Goal: Task Accomplishment & Management: Manage account settings

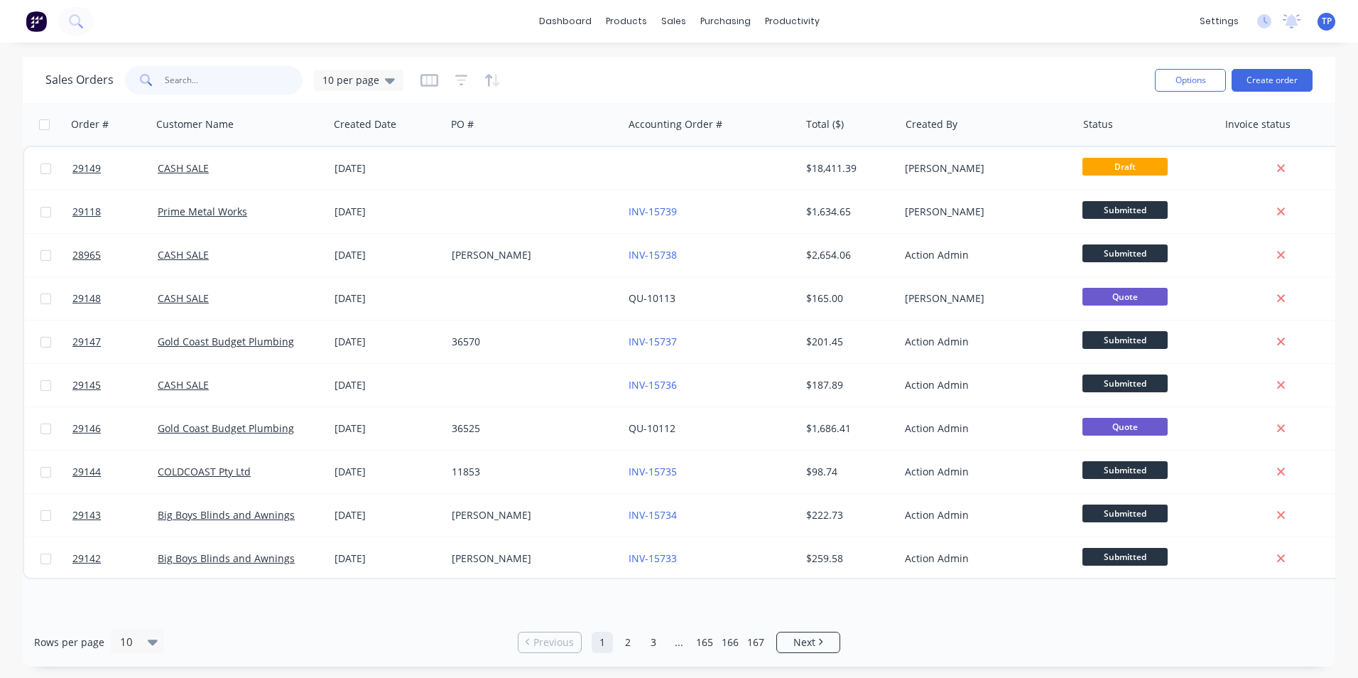
click at [250, 82] on input "text" at bounding box center [234, 80] width 139 height 28
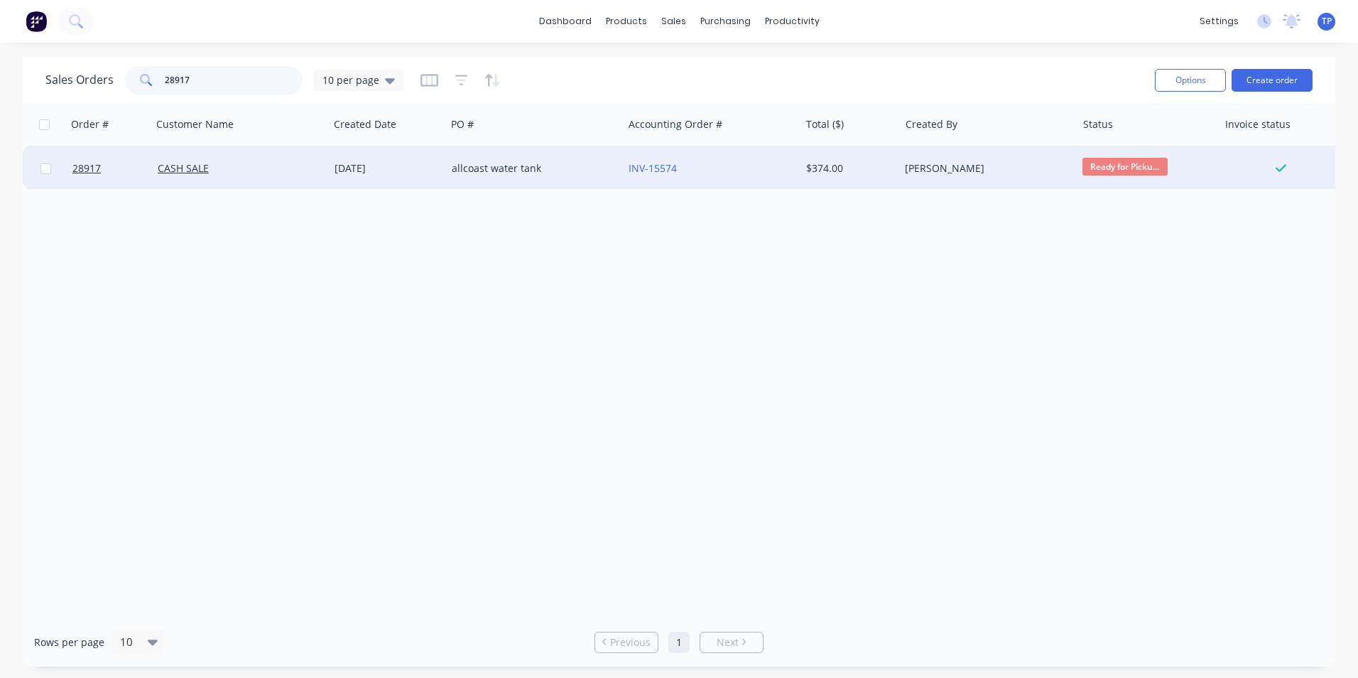
type input "28917"
click at [581, 171] on div "allcoast water tank" at bounding box center [531, 168] width 158 height 14
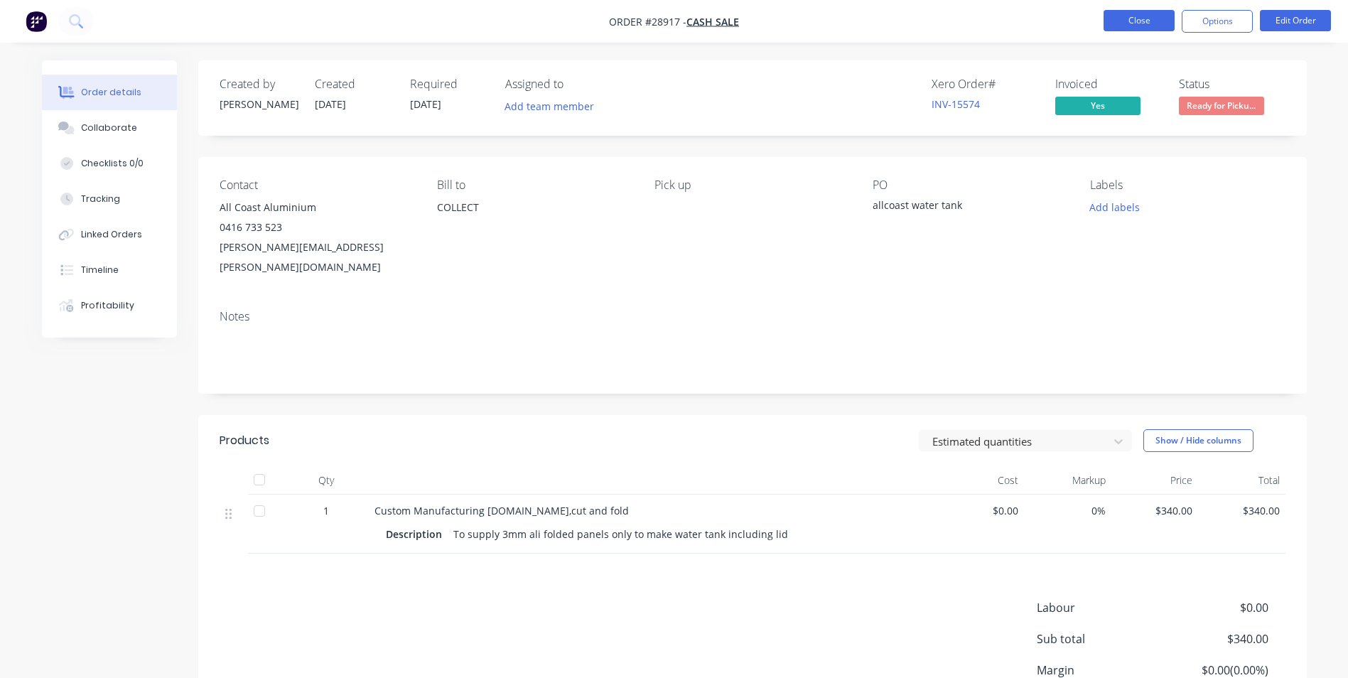
click at [1145, 22] on button "Close" at bounding box center [1138, 20] width 71 height 21
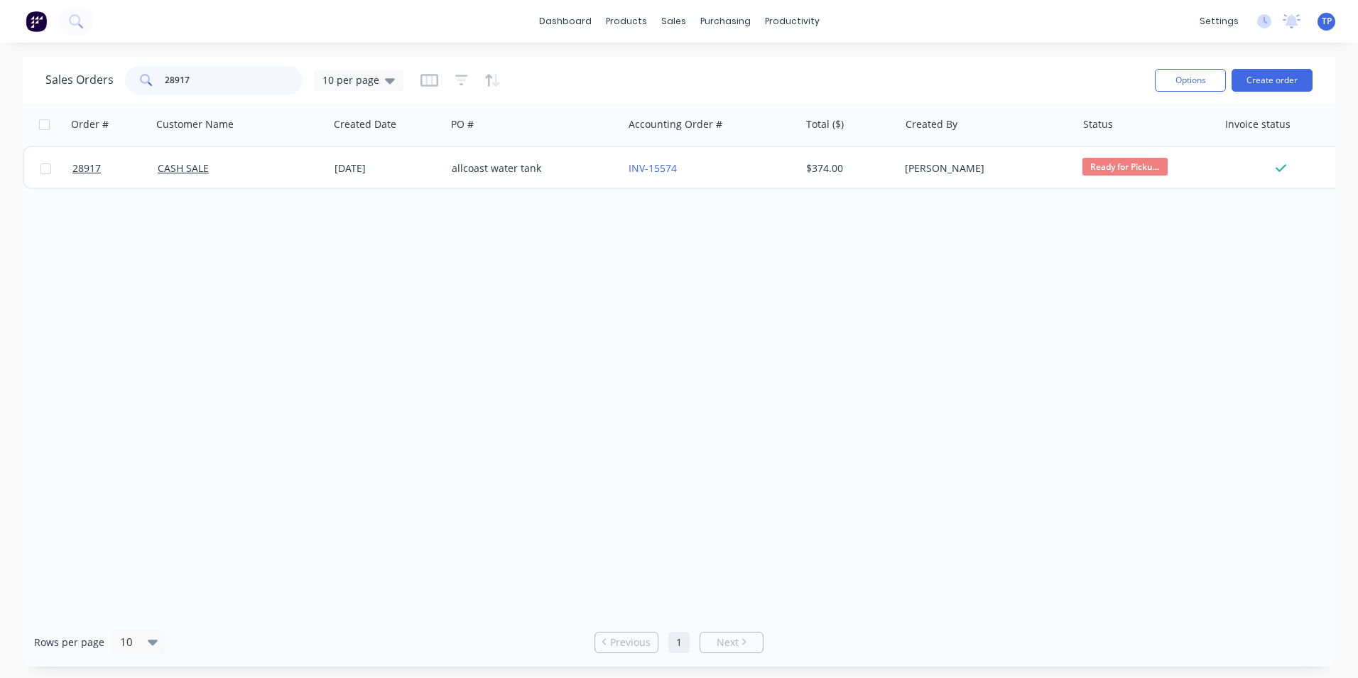
click at [240, 72] on input "28917" at bounding box center [234, 80] width 139 height 28
type input "2"
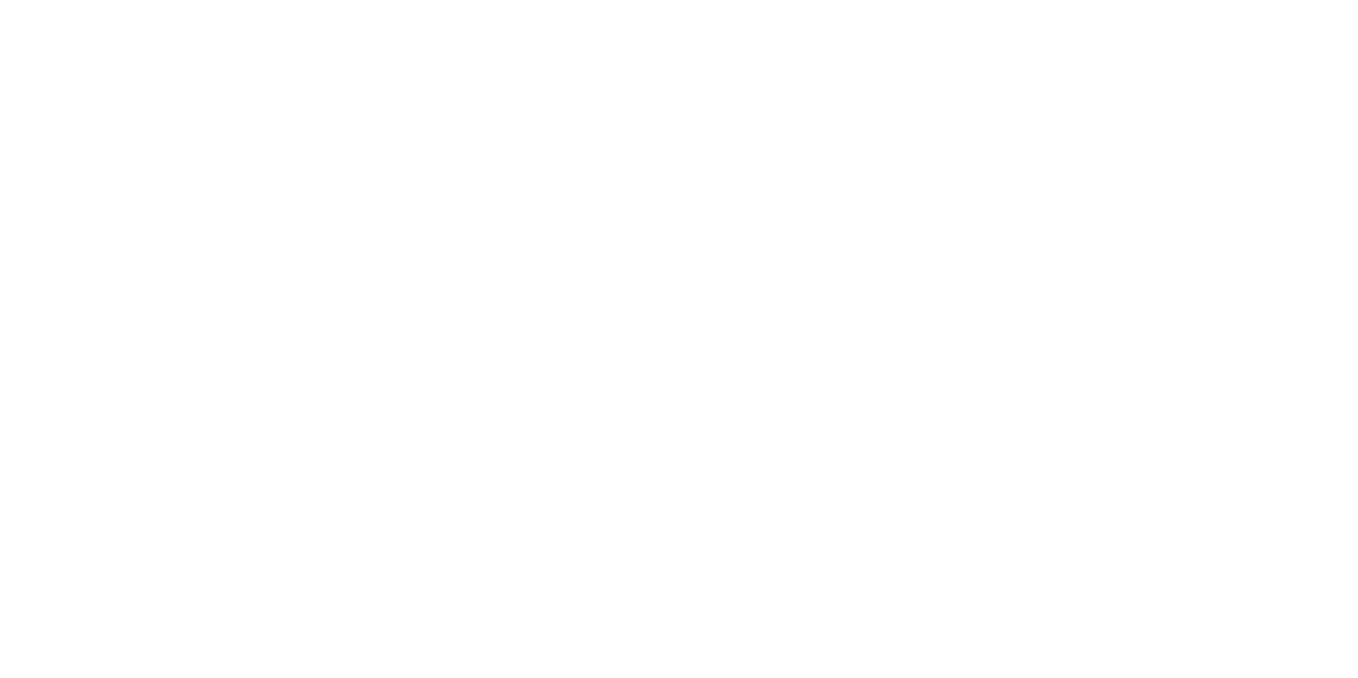
click at [632, 0] on html at bounding box center [679, 0] width 1358 height 0
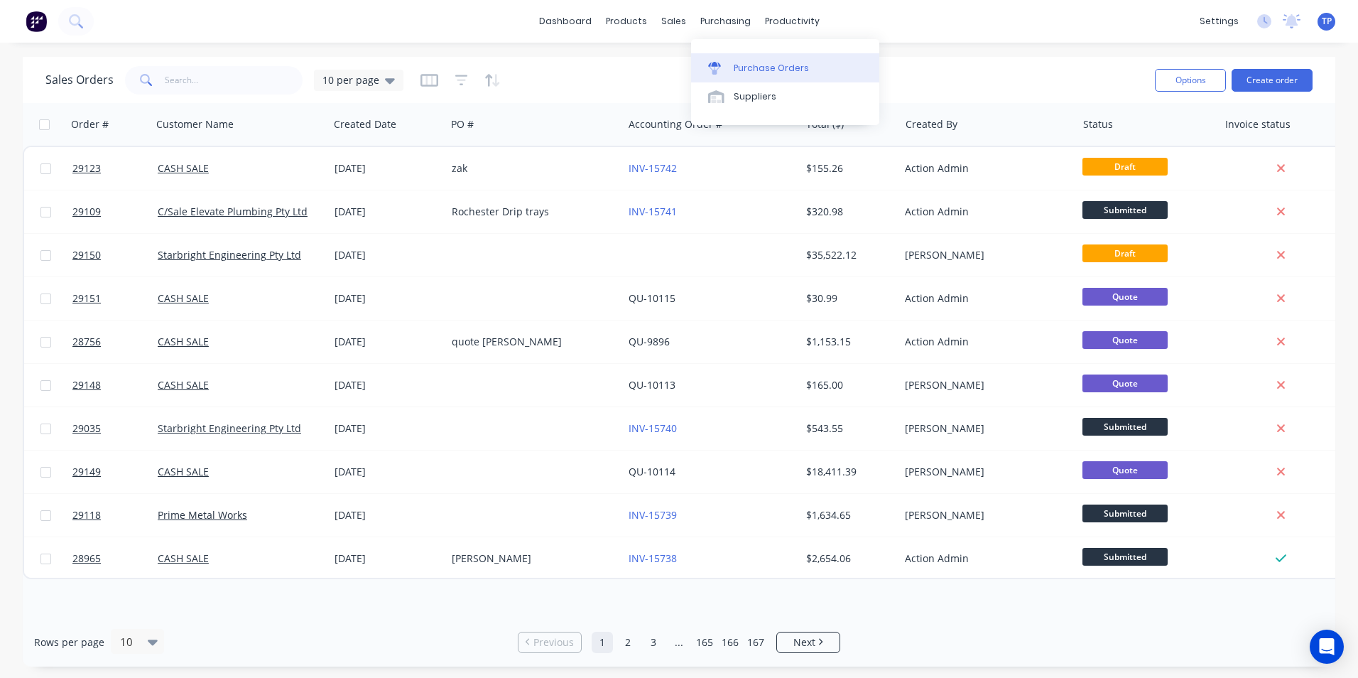
click at [762, 69] on div "Purchase Orders" at bounding box center [771, 68] width 75 height 13
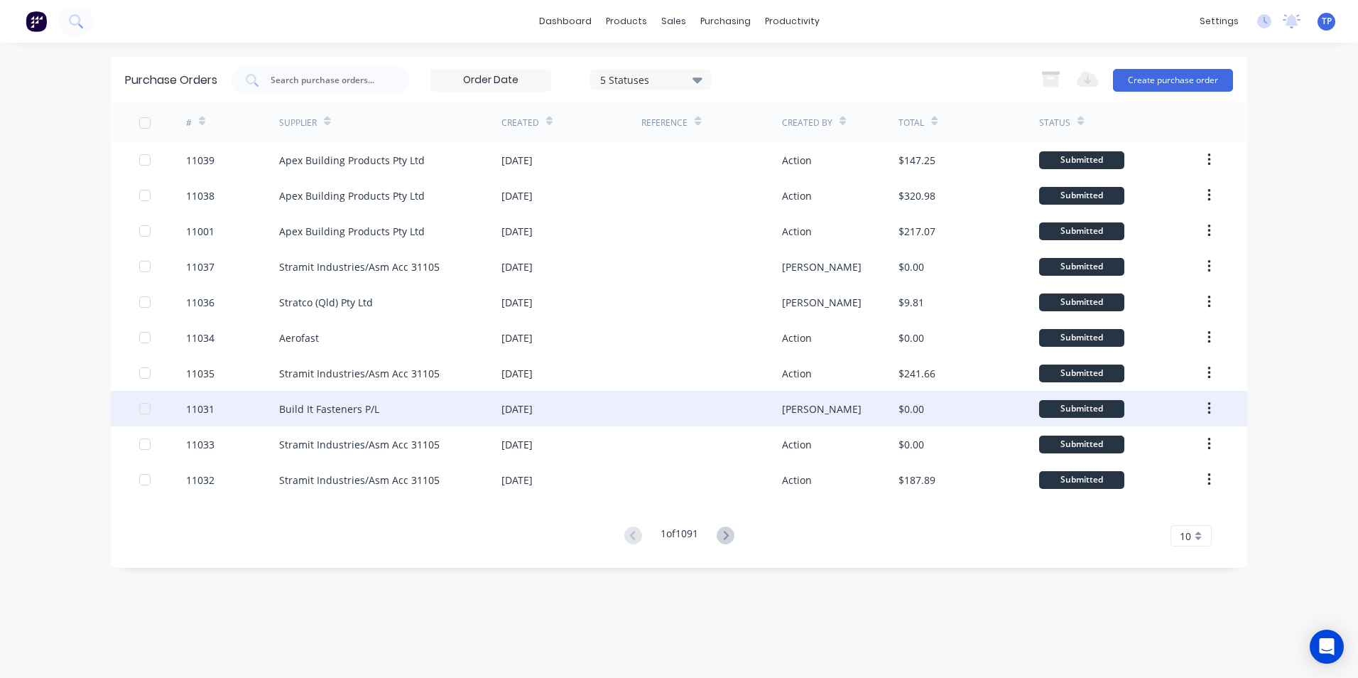
click at [417, 411] on div "Build It Fasteners P/L" at bounding box center [390, 409] width 222 height 36
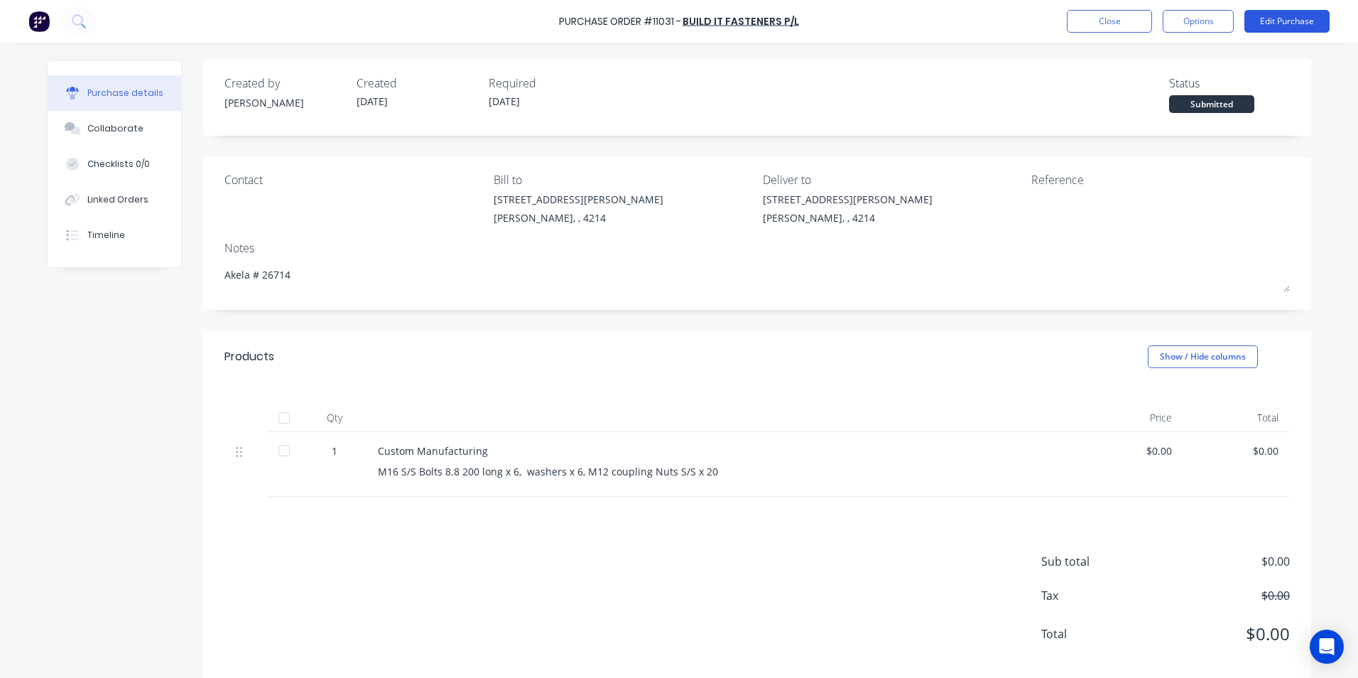
click at [1304, 18] on button "Edit Purchase" at bounding box center [1287, 21] width 85 height 23
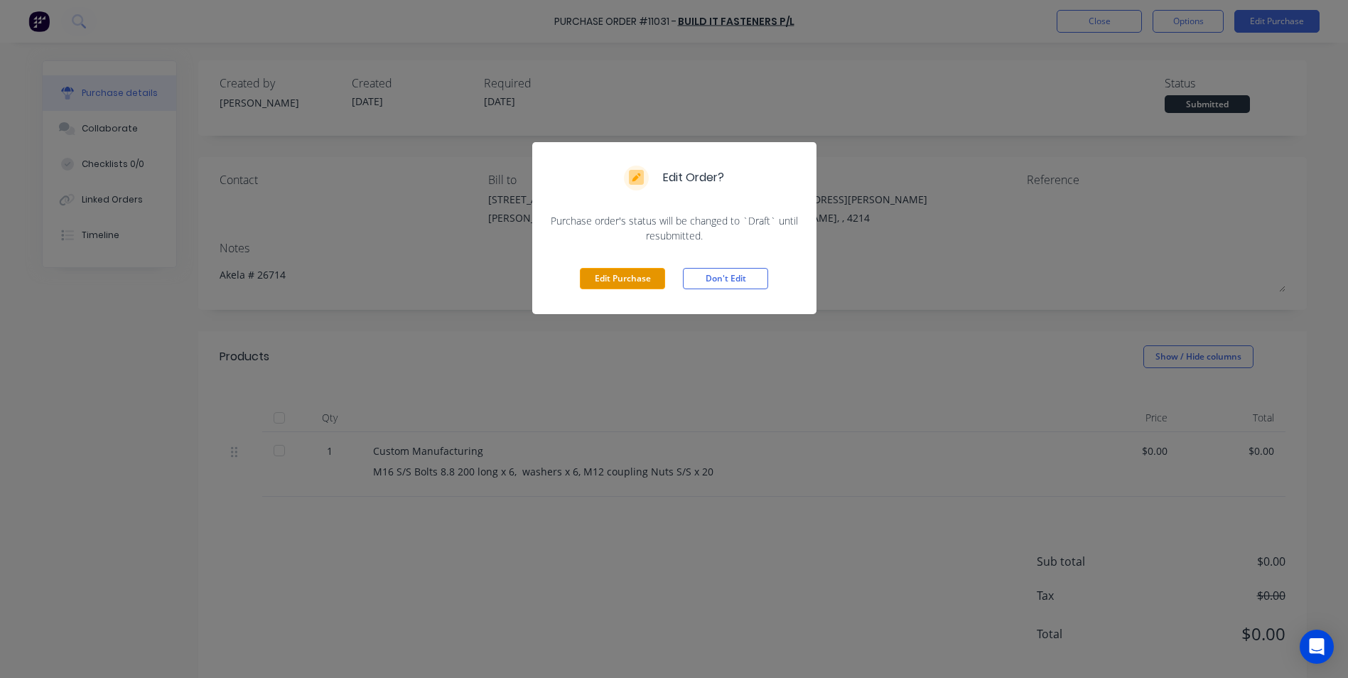
click at [610, 276] on button "Edit Purchase" at bounding box center [622, 278] width 85 height 21
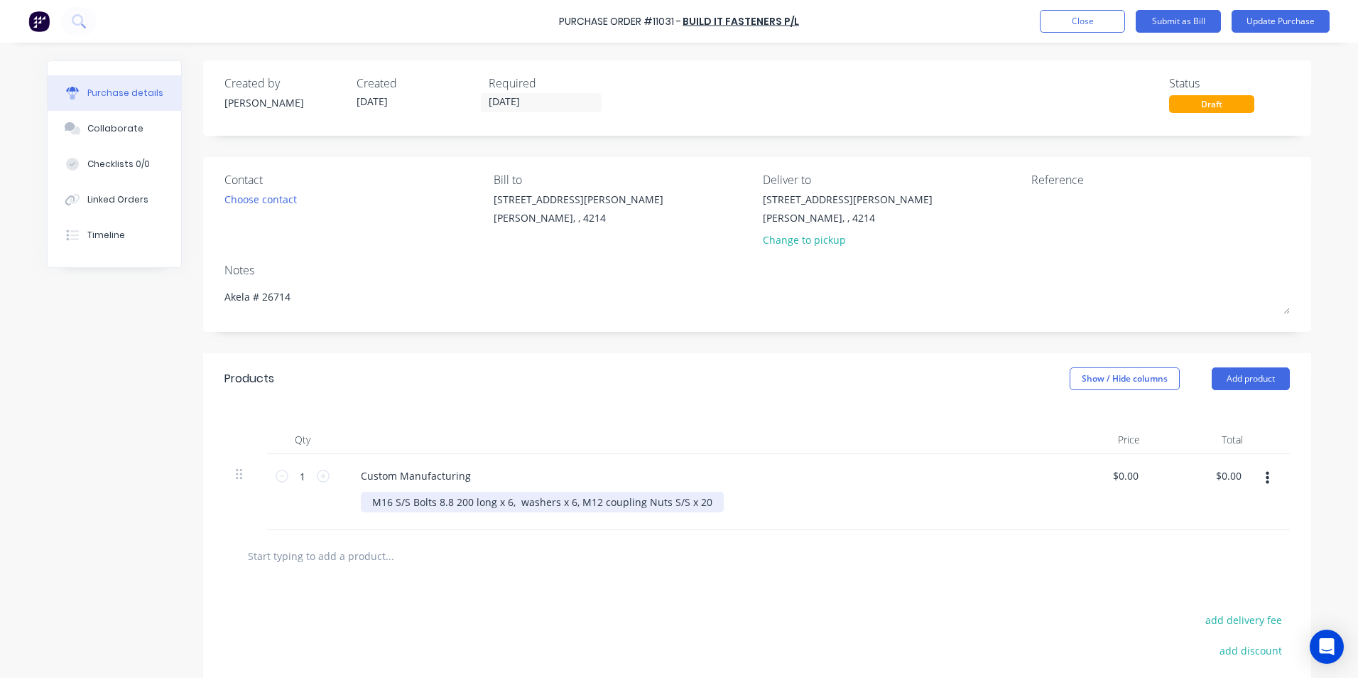
type textarea "x"
click at [566, 499] on div "M16 S/S Bolts 8.8 200 long x 6, washers x 6, M12 coupling Nuts S/S x 20" at bounding box center [542, 502] width 363 height 21
click at [705, 501] on div "M16 S/S Bolts 8.8 200 long x 6, washers x 18, M12 coupling Nuts S/S x 20" at bounding box center [545, 502] width 369 height 21
click at [716, 561] on div at bounding box center [757, 555] width 1043 height 28
click at [1253, 19] on button "Update Purchase" at bounding box center [1281, 21] width 98 height 23
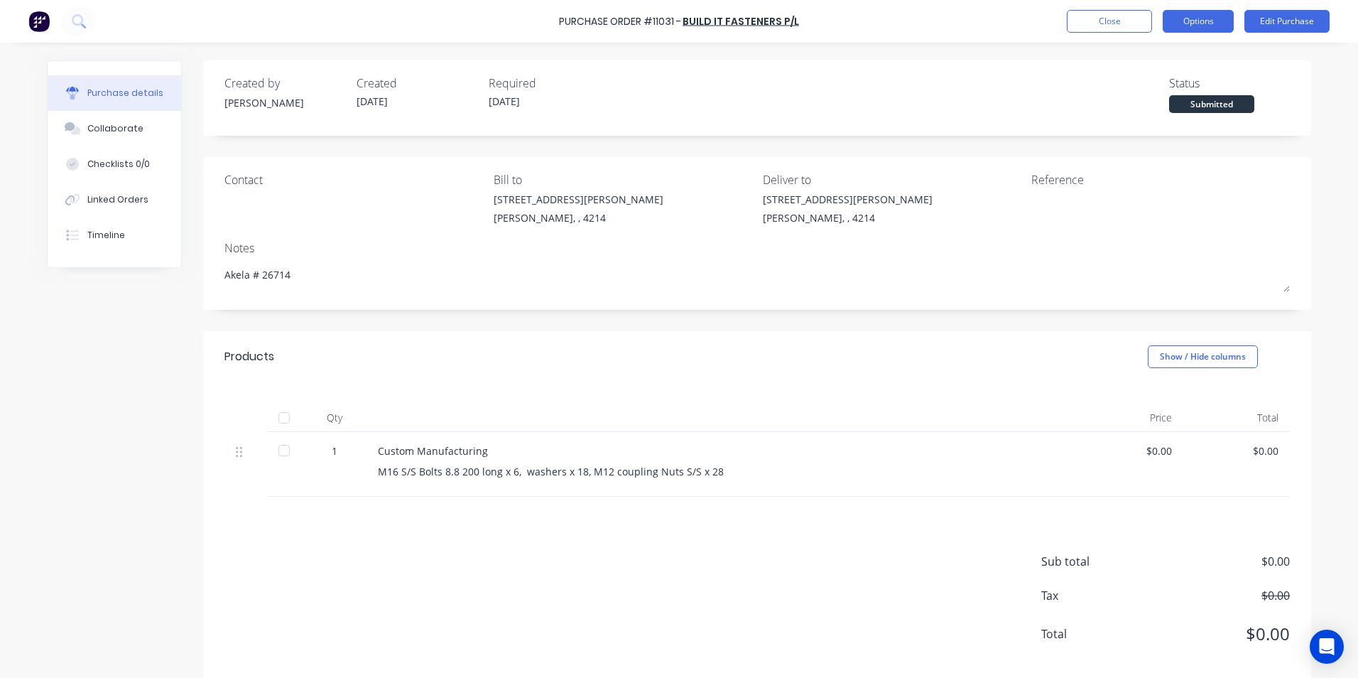
click at [1186, 16] on button "Options" at bounding box center [1198, 21] width 71 height 23
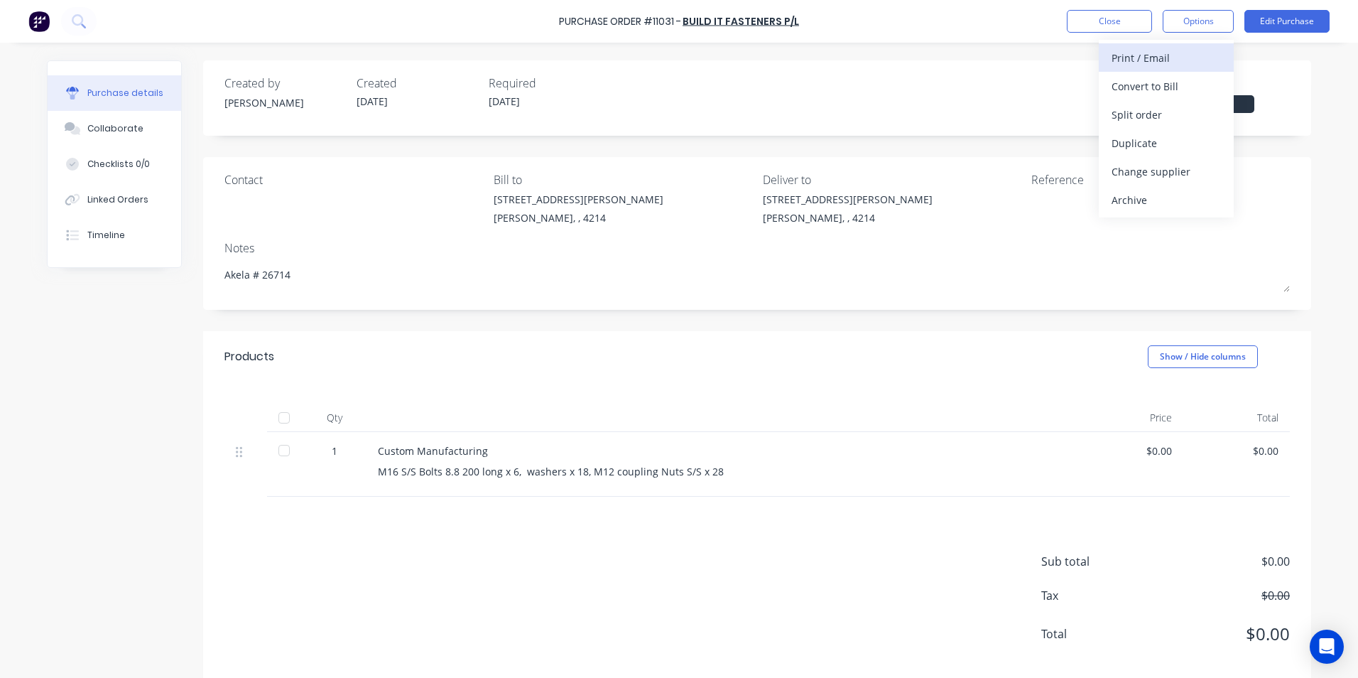
click at [1171, 55] on div "Print / Email" at bounding box center [1166, 58] width 109 height 21
click at [1131, 111] on div "Without pricing" at bounding box center [1166, 114] width 109 height 21
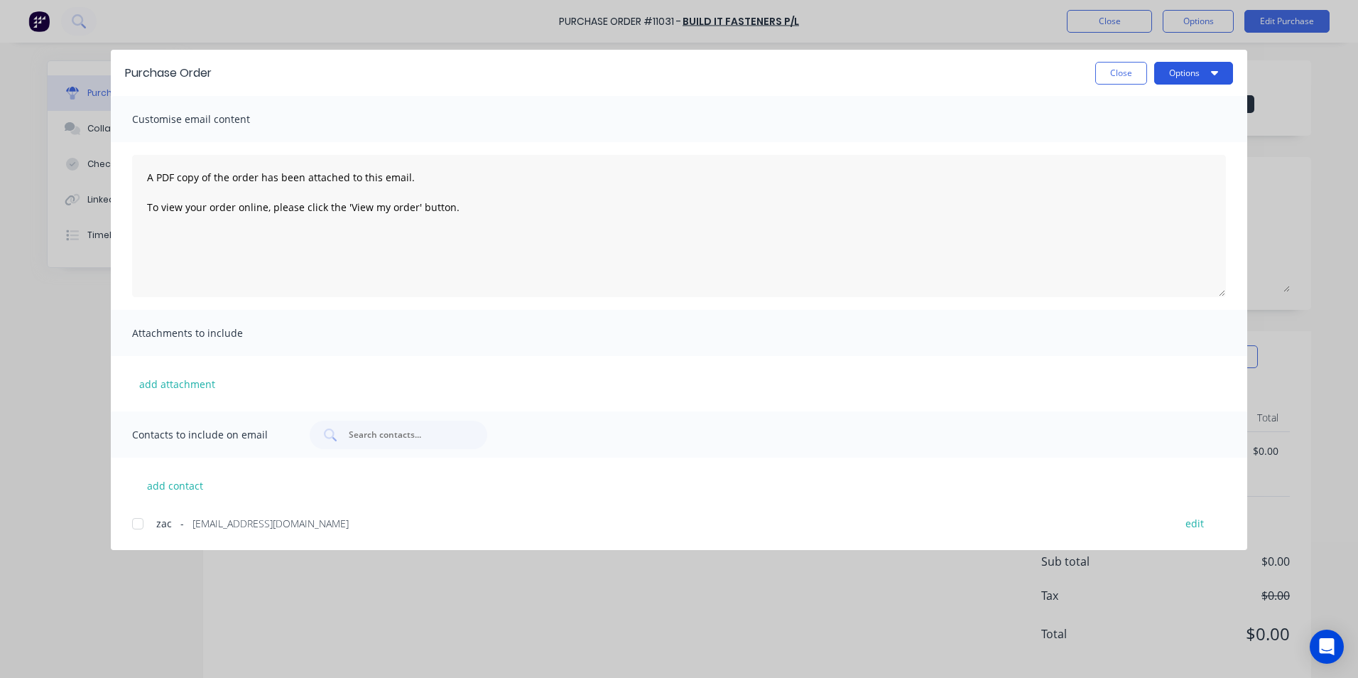
click at [1182, 75] on button "Options" at bounding box center [1193, 73] width 79 height 23
click at [1129, 136] on div "Print" at bounding box center [1165, 137] width 109 height 21
click at [1130, 80] on button "Close" at bounding box center [1122, 73] width 52 height 23
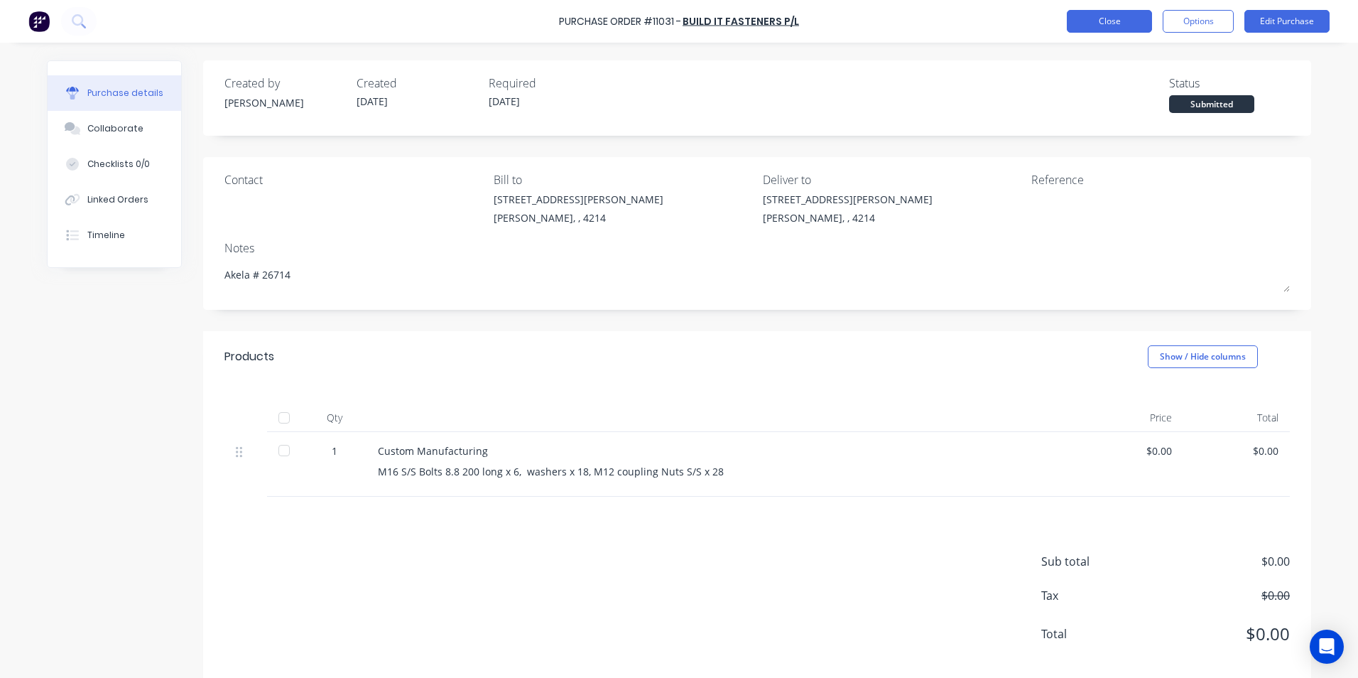
click at [1092, 22] on button "Close" at bounding box center [1109, 21] width 85 height 23
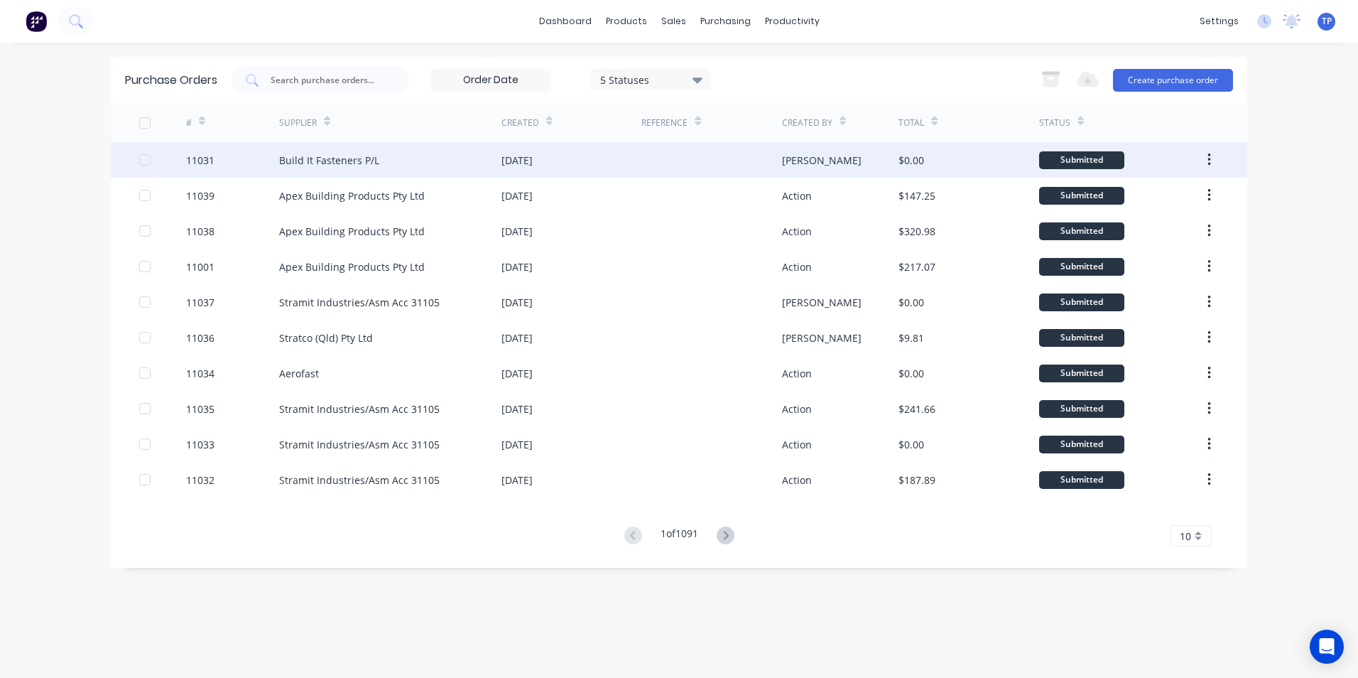
click at [666, 161] on div at bounding box center [712, 160] width 140 height 36
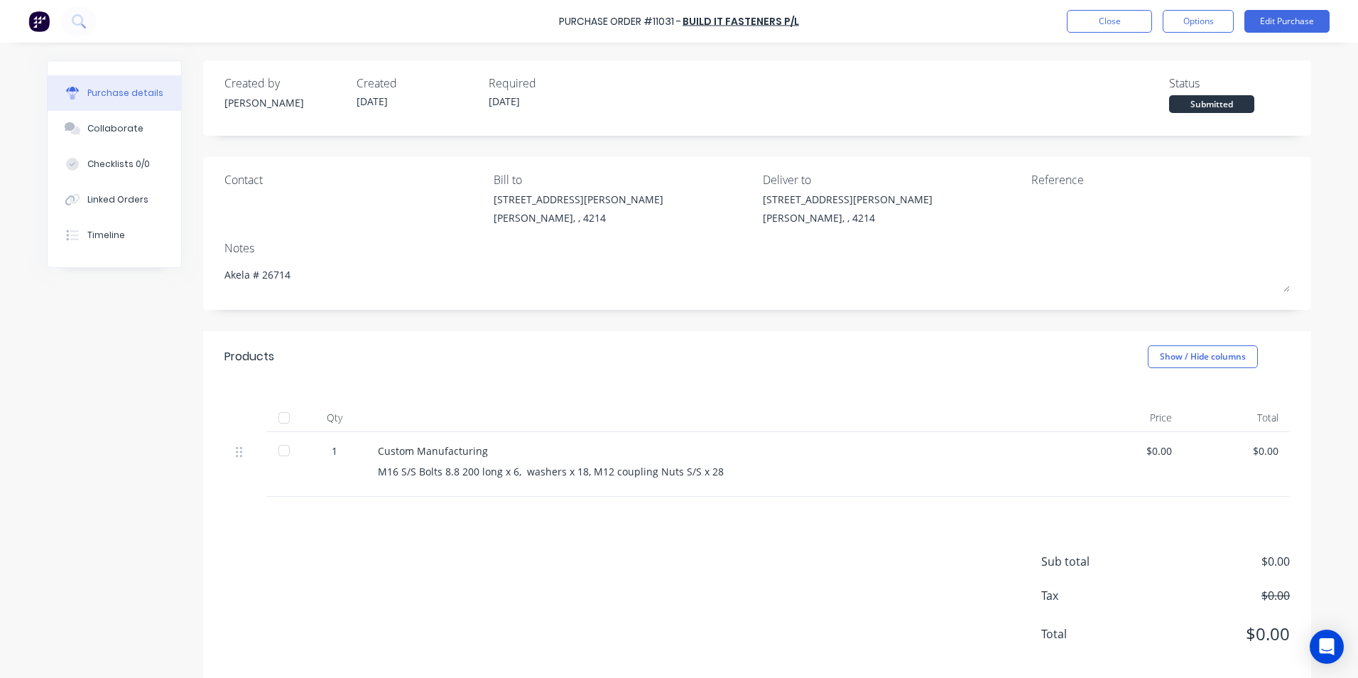
click at [743, 386] on div "Qty Price Total 1 Custom Manufacturing M16 S/S Bolts 8.8 200 long x 6, washers …" at bounding box center [757, 439] width 1108 height 114
click at [120, 92] on div "Purchase details" at bounding box center [125, 93] width 76 height 13
click at [101, 203] on div "Linked Orders" at bounding box center [117, 199] width 61 height 13
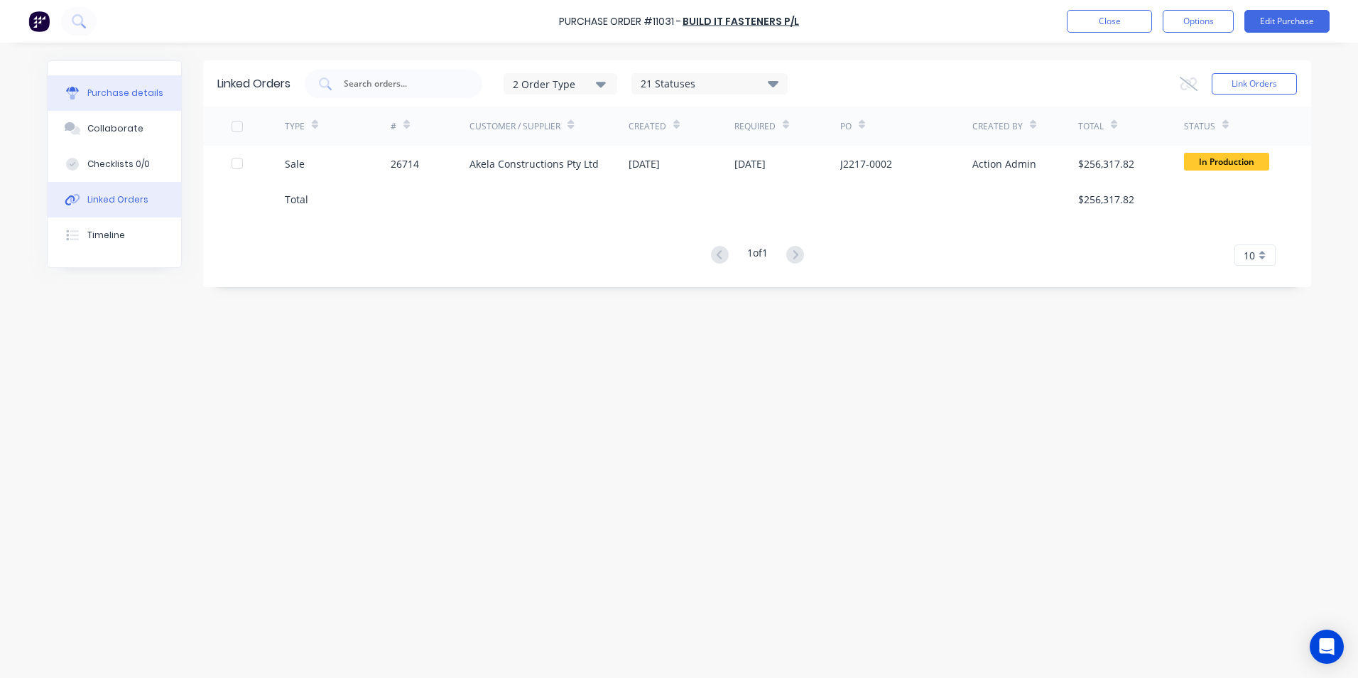
click at [116, 91] on div "Purchase details" at bounding box center [125, 93] width 76 height 13
type textarea "x"
